Goal: Complete application form

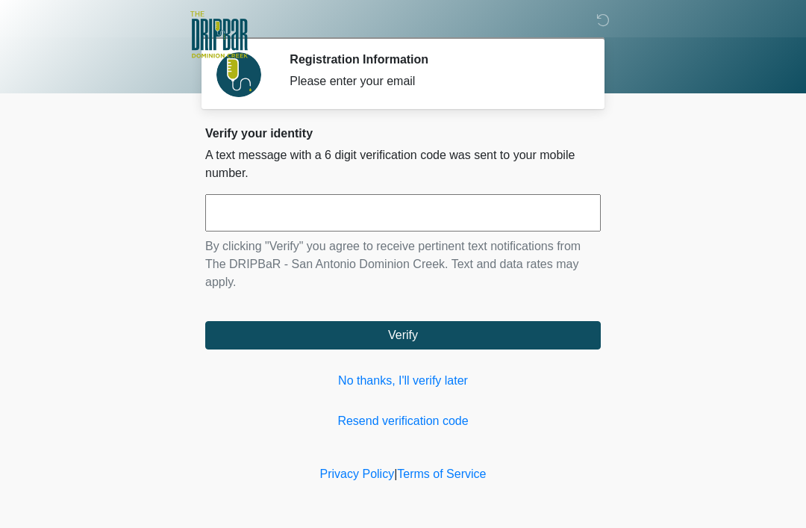
click at [279, 217] on input "text" at bounding box center [403, 212] width 396 height 37
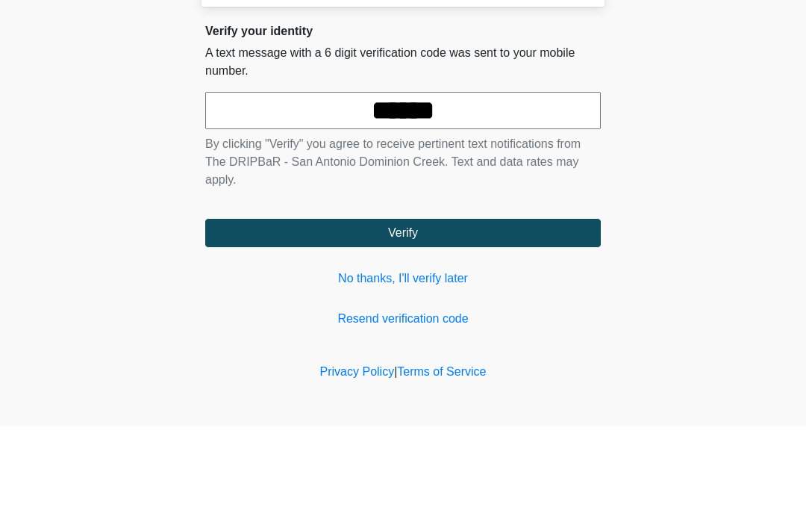
type input "******"
click at [403, 321] on button "Verify" at bounding box center [403, 335] width 396 height 28
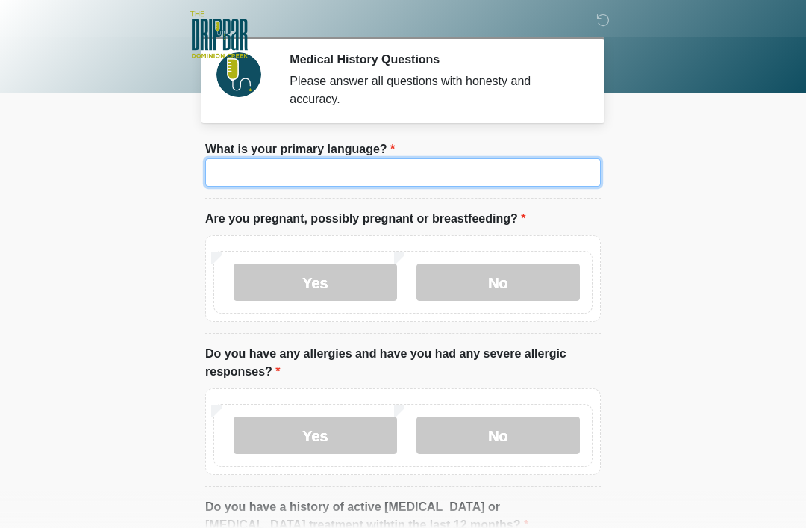
click at [485, 160] on input "What is your primary language?" at bounding box center [403, 172] width 396 height 28
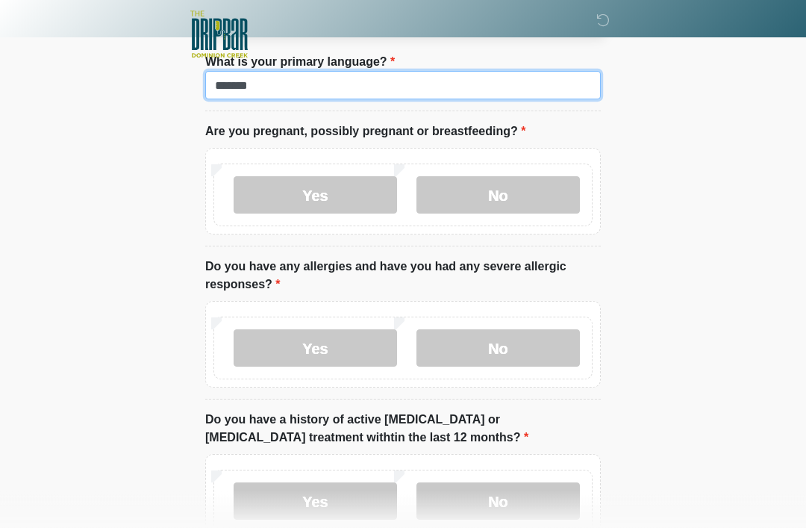
scroll to position [87, 0]
type input "*******"
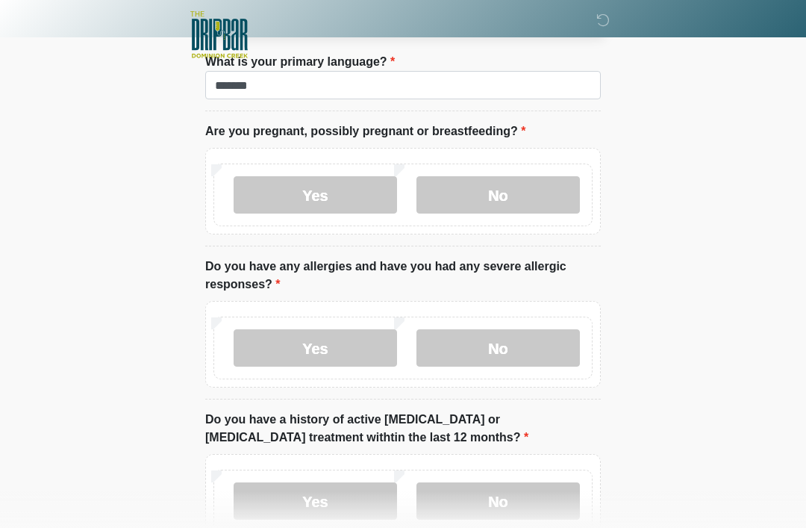
click at [445, 187] on label "No" at bounding box center [499, 194] width 164 height 37
click at [480, 336] on label "No" at bounding box center [499, 347] width 164 height 37
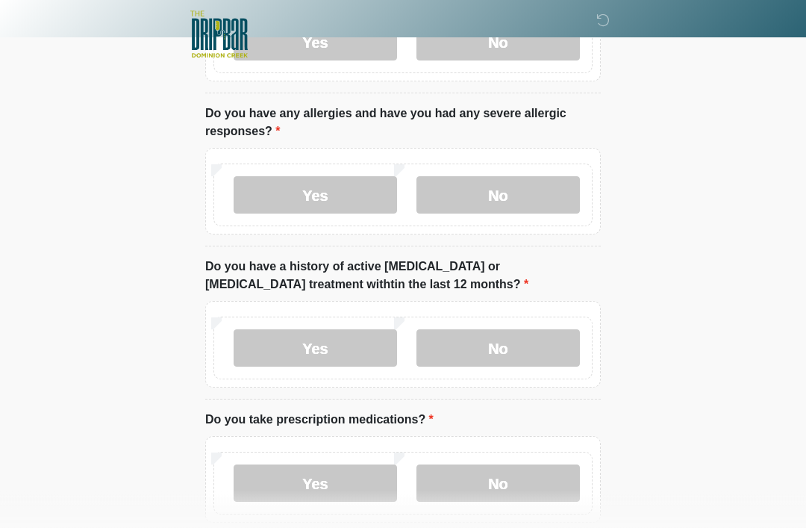
scroll to position [241, 0]
click at [463, 350] on label "No" at bounding box center [499, 347] width 164 height 37
click at [491, 470] on label "No" at bounding box center [499, 482] width 164 height 37
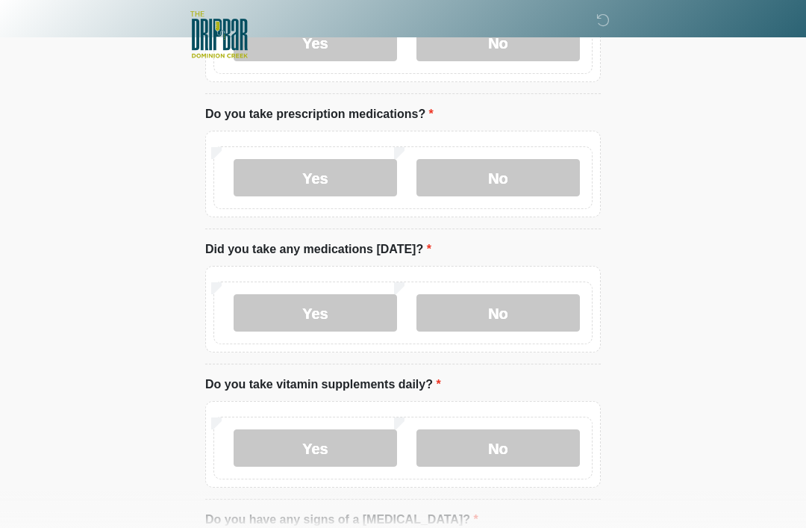
scroll to position [547, 0]
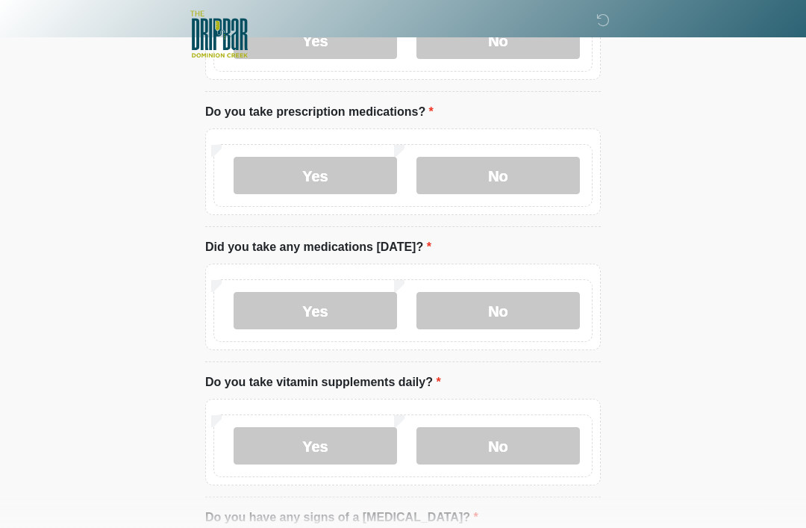
click at [471, 309] on label "No" at bounding box center [499, 311] width 164 height 37
click at [449, 432] on label "No" at bounding box center [499, 445] width 164 height 37
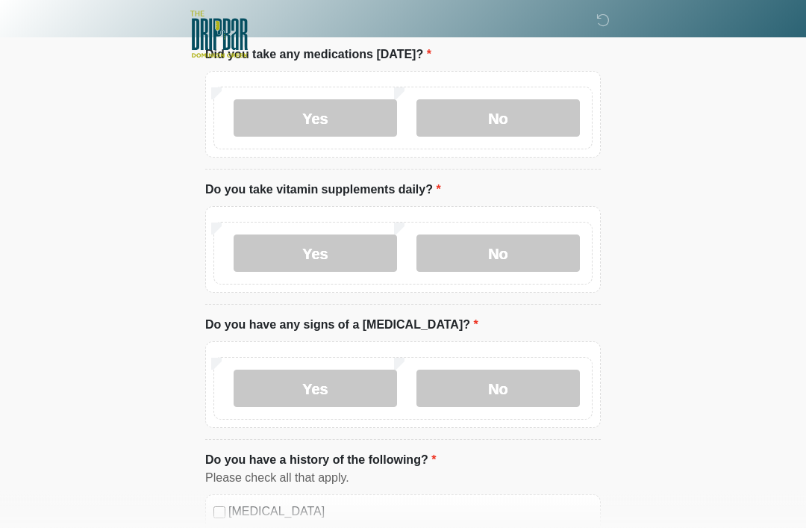
scroll to position [754, 0]
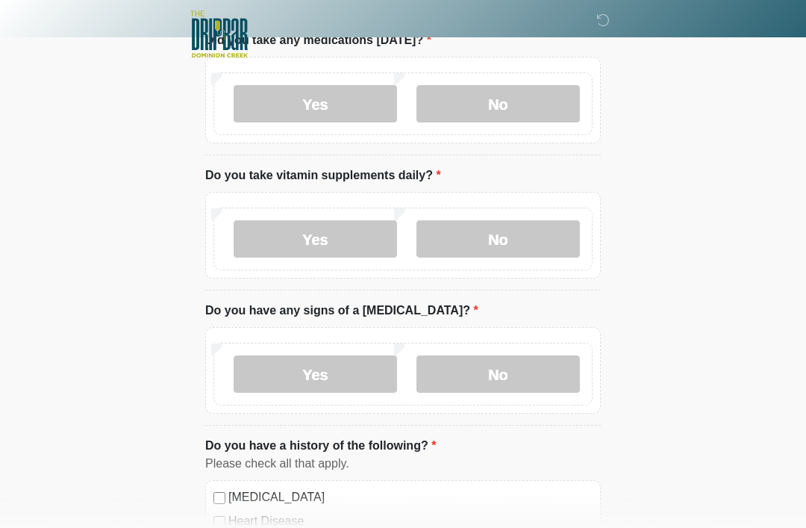
click at [482, 364] on label "No" at bounding box center [499, 374] width 164 height 37
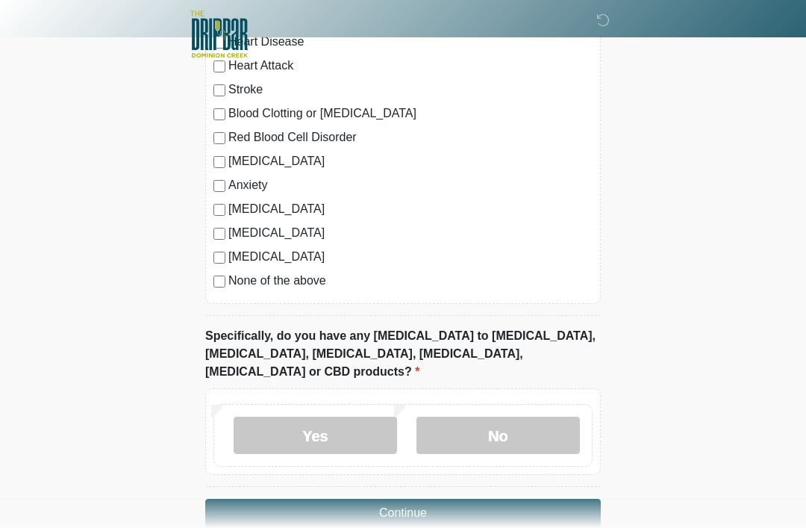
scroll to position [1245, 0]
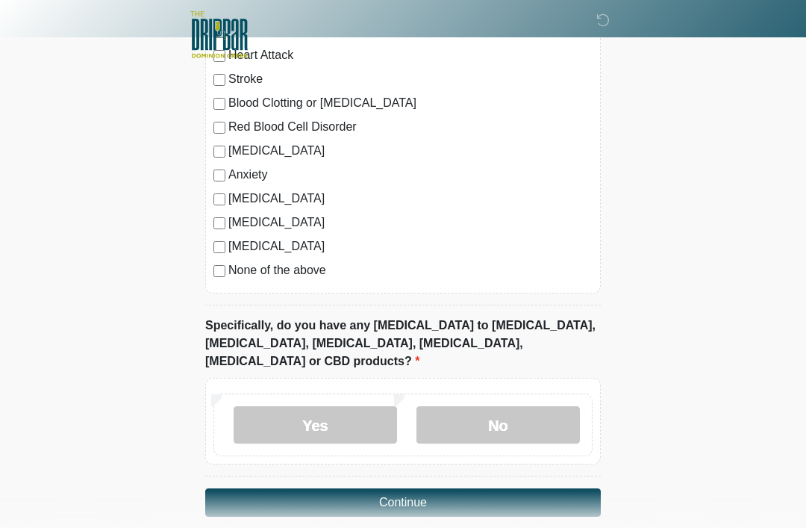
click at [463, 406] on label "No" at bounding box center [499, 424] width 164 height 37
click at [274, 488] on button "Continue" at bounding box center [403, 502] width 396 height 28
click at [307, 488] on button "Continue" at bounding box center [403, 502] width 396 height 28
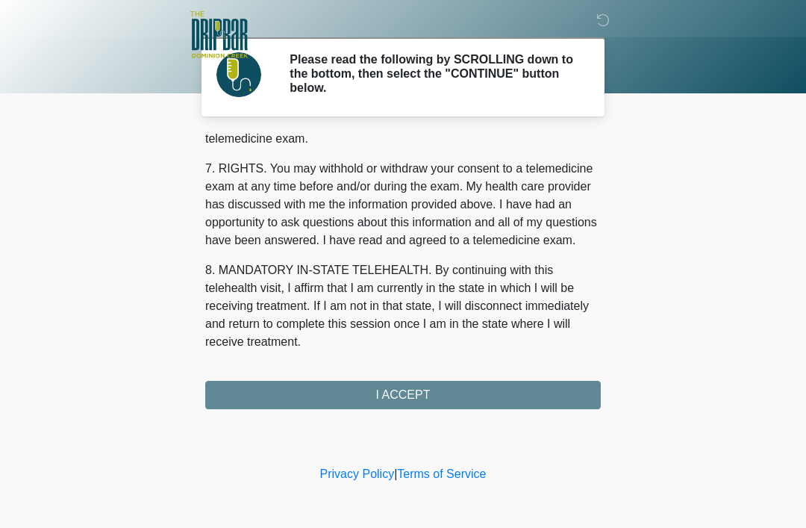
scroll to position [655, 0]
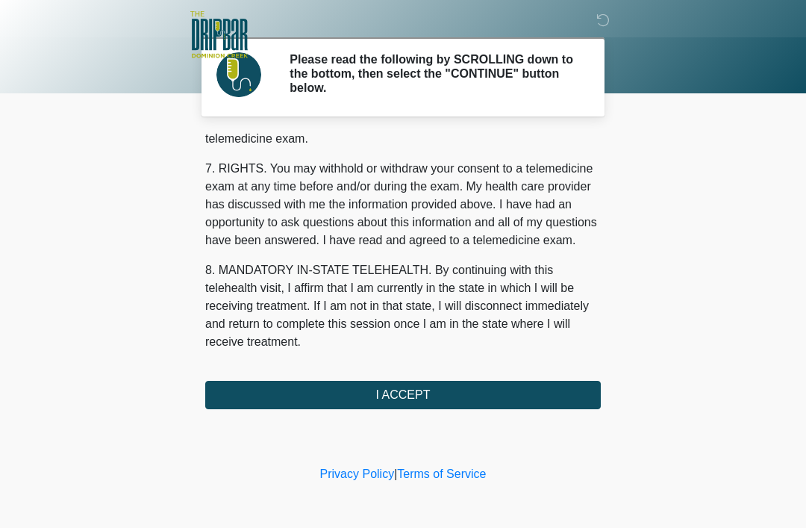
click at [243, 388] on button "I ACCEPT" at bounding box center [403, 395] width 396 height 28
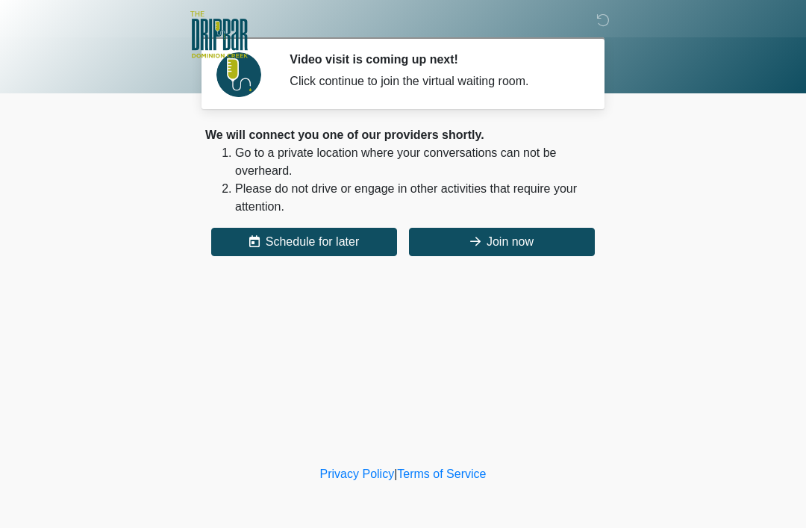
click at [459, 247] on button "Join now" at bounding box center [502, 242] width 186 height 28
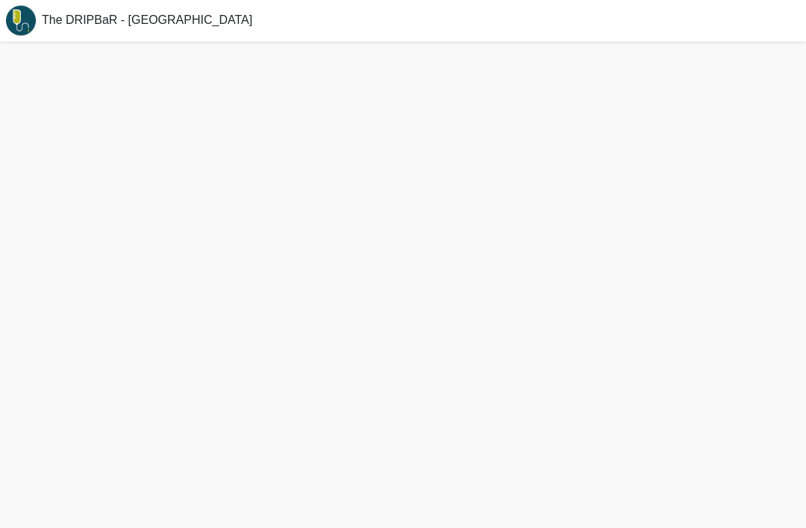
scroll to position [10, 0]
